Goal: Find specific page/section: Find specific page/section

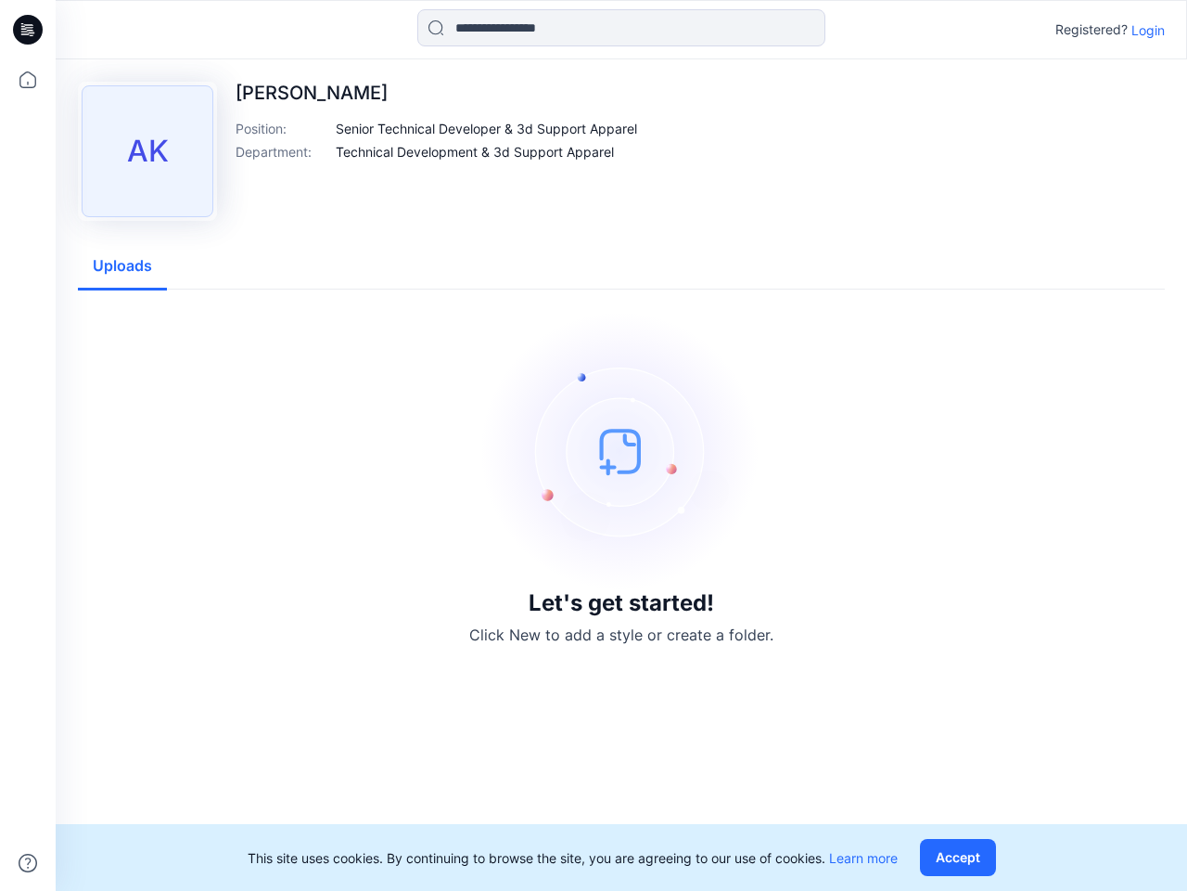
click at [594, 445] on img at bounding box center [621, 451] width 278 height 278
click at [29, 30] on icon at bounding box center [30, 30] width 7 height 1
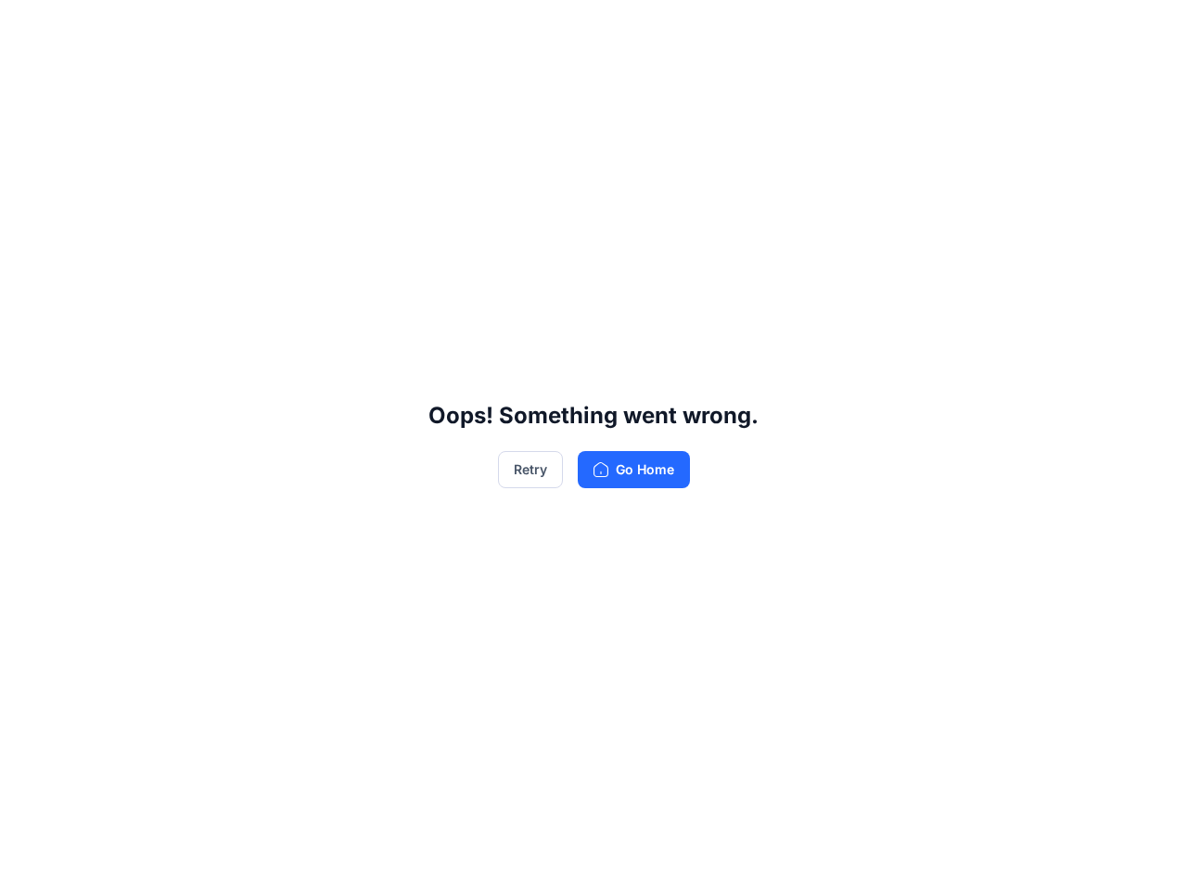
click at [28, 80] on div "Oops! Something went wrong. Retry Go Home" at bounding box center [593, 445] width 1187 height 891
click at [28, 863] on div "Oops! Something went wrong. Retry Go Home" at bounding box center [593, 445] width 1187 height 891
click at [622, 28] on div "Oops! Something went wrong. Retry Go Home" at bounding box center [593, 445] width 1187 height 891
click at [1148, 30] on div "Oops! Something went wrong. Retry Go Home" at bounding box center [593, 445] width 1187 height 891
click at [487, 128] on div "Oops! Something went wrong. Retry Go Home" at bounding box center [593, 445] width 1187 height 891
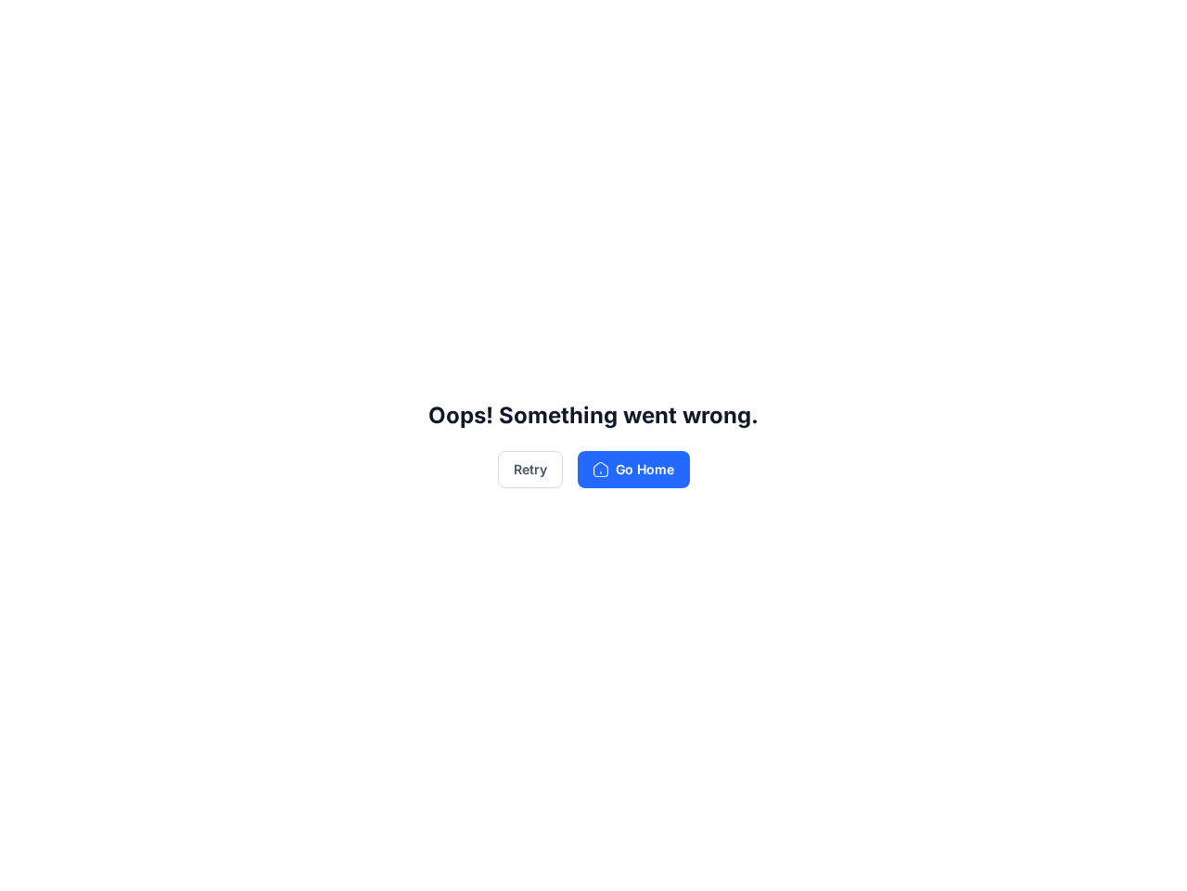
click at [475, 151] on div "Oops! Something went wrong. Retry Go Home" at bounding box center [593, 445] width 1187 height 891
click at [122, 266] on div "Oops! Something went wrong. Retry Go Home" at bounding box center [593, 445] width 1187 height 891
click at [962, 857] on div "Oops! Something went wrong. Retry Go Home" at bounding box center [593, 445] width 1187 height 891
